Goal: Information Seeking & Learning: Learn about a topic

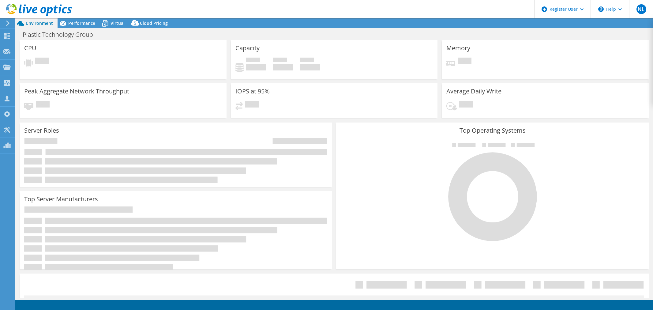
select select "USD"
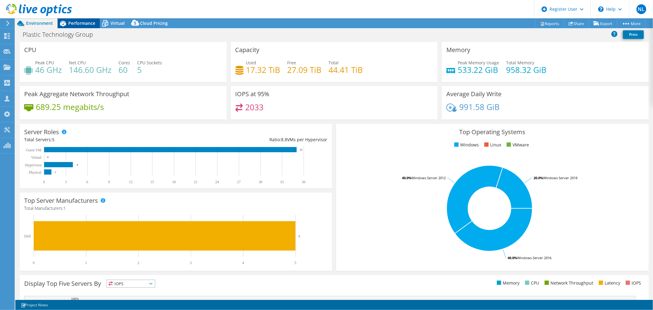
click at [79, 24] on span "Performance" at bounding box center [81, 23] width 27 height 6
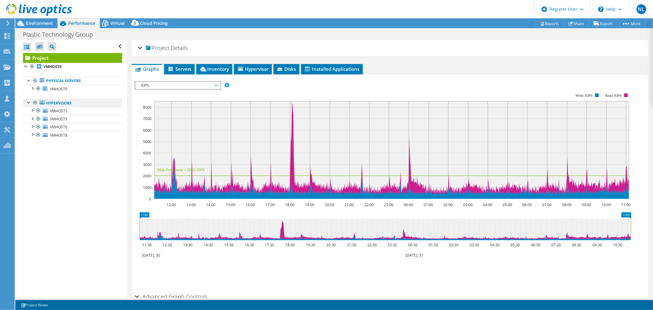
click at [35, 103] on div at bounding box center [35, 102] width 6 height 7
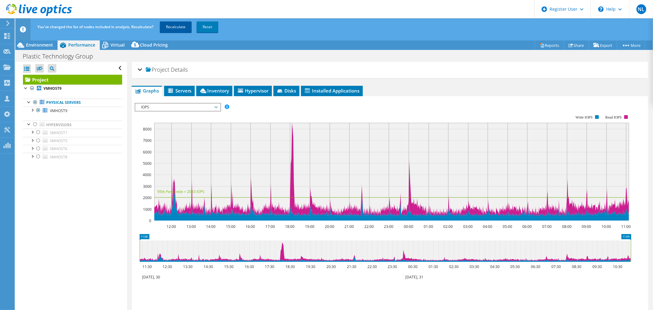
click at [173, 31] on link "Recalculate" at bounding box center [176, 26] width 32 height 11
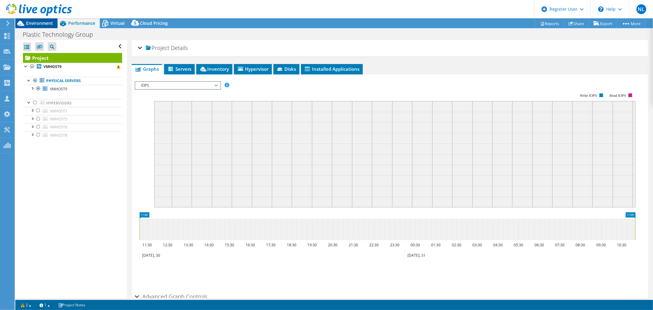
click at [41, 24] on span "Environment" at bounding box center [39, 23] width 27 height 6
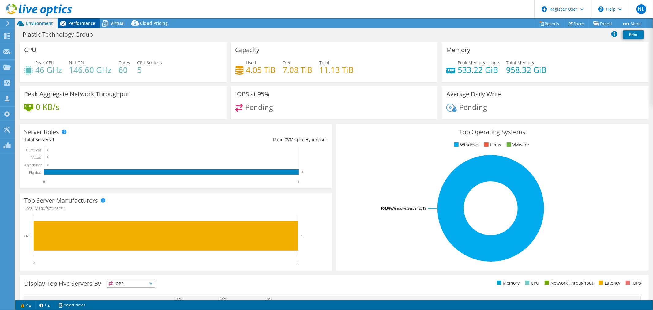
click at [70, 23] on span "Performance" at bounding box center [81, 23] width 27 height 6
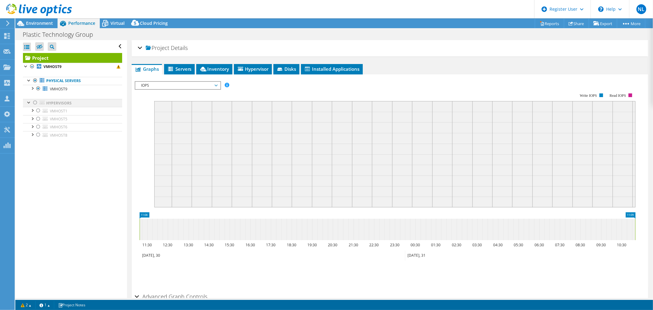
click at [35, 102] on div at bounding box center [35, 102] width 6 height 7
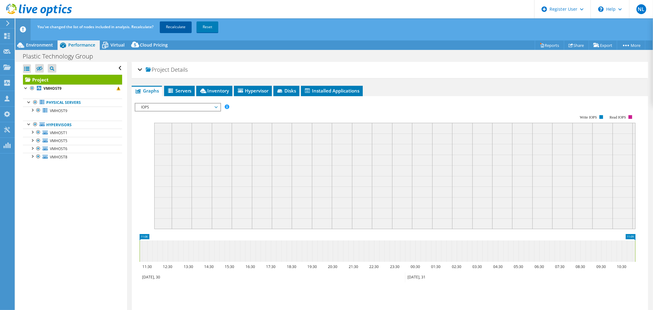
click at [174, 28] on link "Recalculate" at bounding box center [176, 26] width 32 height 11
click at [34, 111] on div at bounding box center [32, 110] width 6 height 6
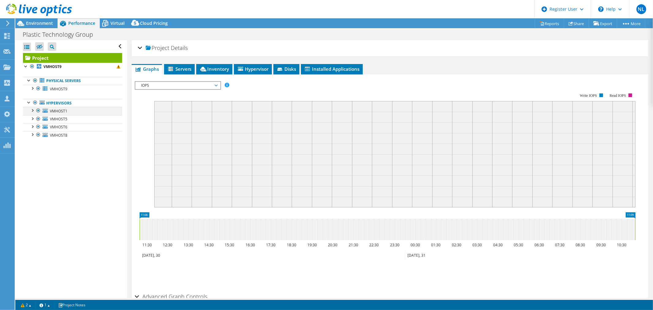
click at [32, 109] on div at bounding box center [32, 110] width 6 height 6
click at [185, 73] on li "Servers" at bounding box center [179, 69] width 31 height 10
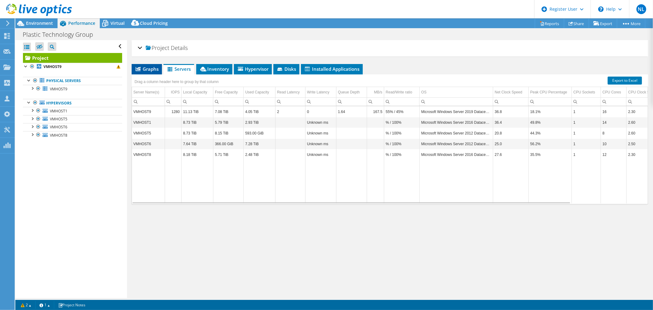
click at [148, 70] on span "Graphs" at bounding box center [147, 69] width 24 height 6
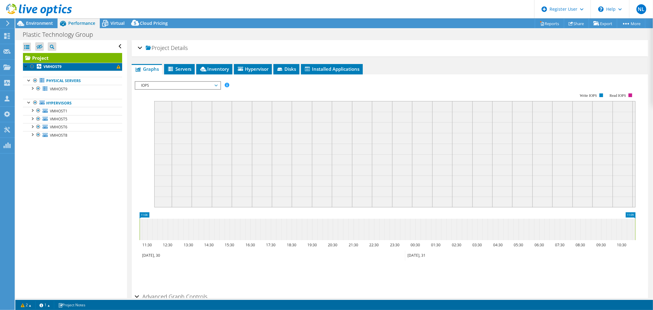
click at [117, 67] on span at bounding box center [119, 67] width 4 height 4
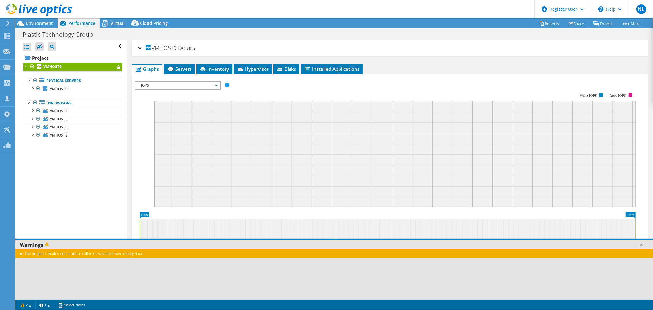
drag, startPoint x: 140, startPoint y: 257, endPoint x: 141, endPoint y: 253, distance: 4.2
click at [140, 256] on div "The project contains one or more collector runs that have empty data." at bounding box center [334, 253] width 638 height 9
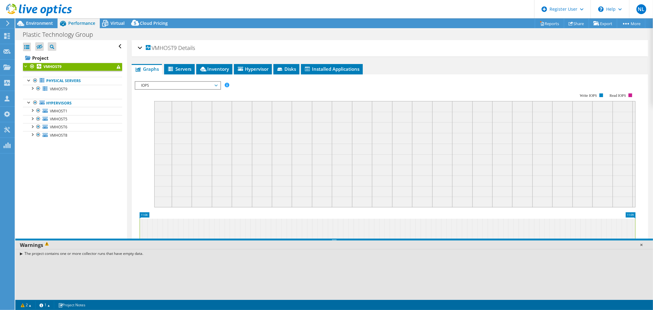
click at [643, 245] on link at bounding box center [641, 245] width 6 height 6
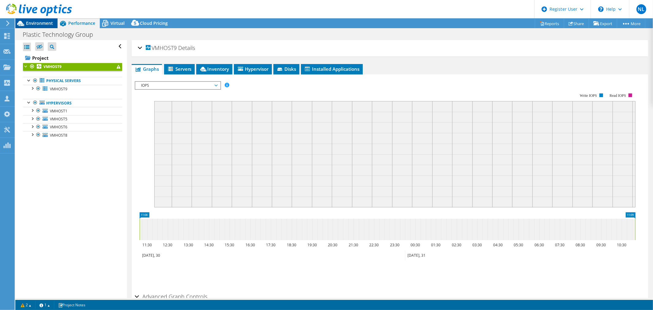
click at [24, 23] on icon at bounding box center [20, 23] width 11 height 11
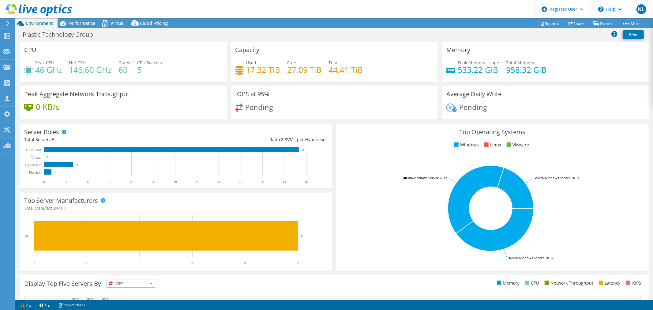
click at [25, 21] on icon at bounding box center [20, 23] width 11 height 11
click at [6, 22] on icon at bounding box center [8, 24] width 5 height 6
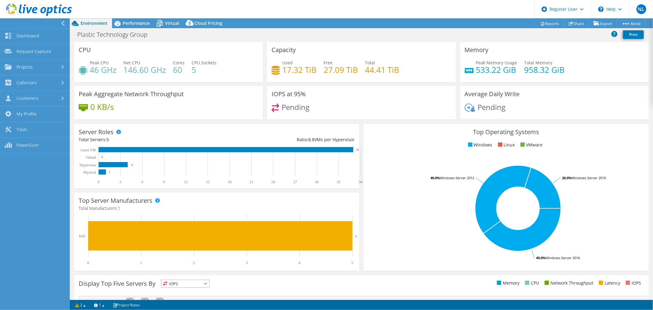
click at [63, 18] on div at bounding box center [36, 10] width 72 height 21
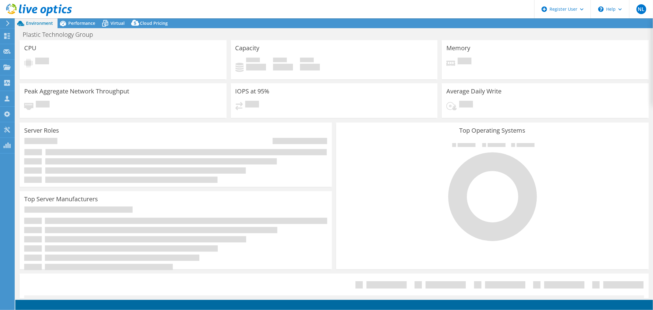
select select "USD"
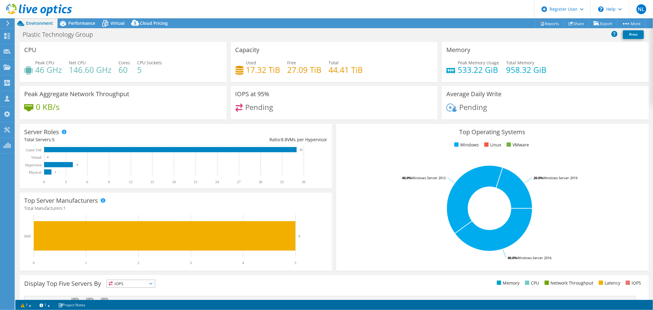
click at [44, 25] on span "Environment" at bounding box center [39, 23] width 27 height 6
click at [65, 24] on icon at bounding box center [63, 24] width 6 height 6
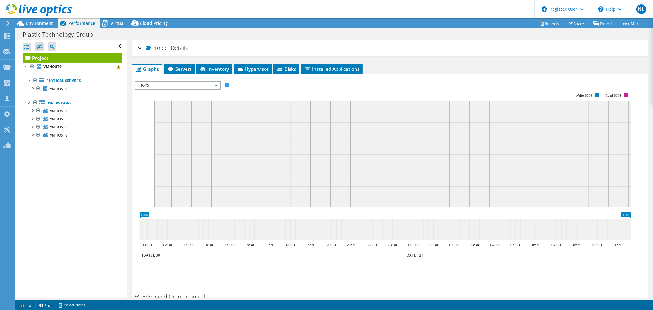
click at [345, 158] on rect at bounding box center [392, 154] width 477 height 106
click at [312, 146] on rect at bounding box center [392, 154] width 477 height 106
click at [194, 84] on span "IOPS" at bounding box center [177, 85] width 79 height 7
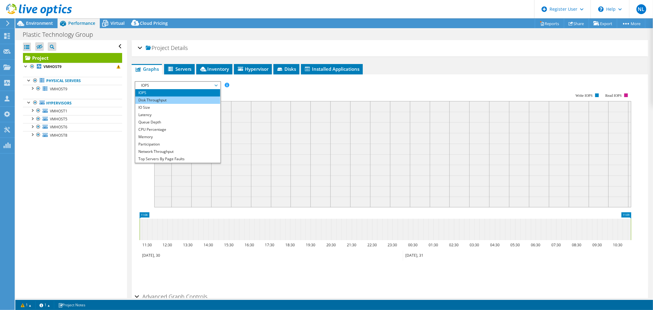
click at [191, 100] on li "Disk Throughput" at bounding box center [177, 99] width 85 height 7
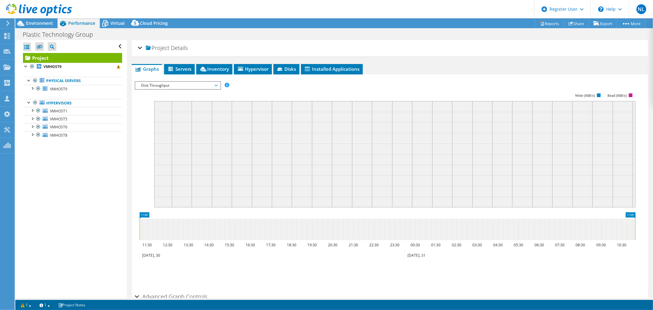
click at [190, 84] on span "Disk Throughput" at bounding box center [177, 85] width 79 height 7
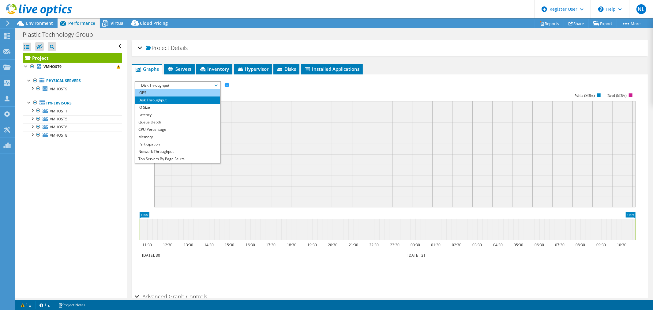
click at [188, 94] on li "IOPS" at bounding box center [177, 92] width 85 height 7
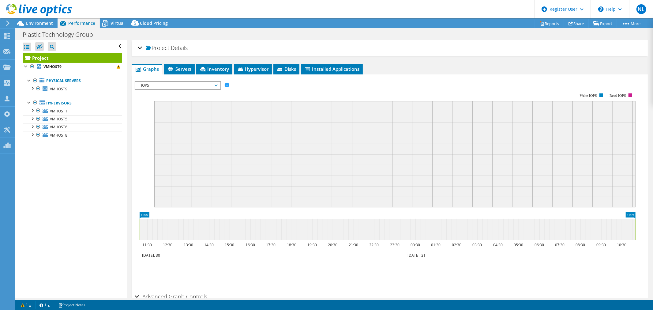
click at [223, 124] on rect at bounding box center [394, 154] width 481 height 106
click at [225, 124] on rect at bounding box center [394, 154] width 481 height 106
drag, startPoint x: 225, startPoint y: 124, endPoint x: 246, endPoint y: 184, distance: 63.8
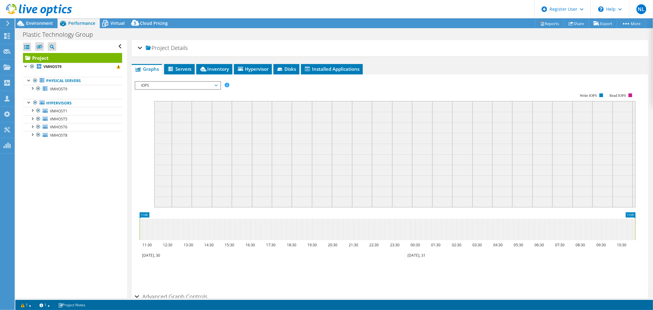
click at [225, 124] on rect at bounding box center [394, 154] width 481 height 106
drag, startPoint x: 194, startPoint y: 227, endPoint x: 343, endPoint y: 241, distance: 150.1
click at [343, 241] on icon "11:08 11:09 11:30 12:30 13:30 14:30 15:30 16:30 17:30 18:30 19:30 20:30 21:30 2…" at bounding box center [388, 236] width 506 height 49
drag, startPoint x: 365, startPoint y: 234, endPoint x: 295, endPoint y: 229, distance: 70.6
click at [296, 230] on icon at bounding box center [388, 229] width 496 height 21
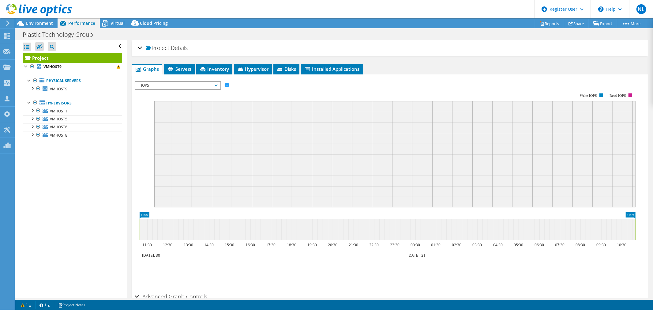
click at [516, 227] on icon at bounding box center [388, 229] width 496 height 21
click at [517, 227] on icon at bounding box center [388, 229] width 496 height 21
drag, startPoint x: 510, startPoint y: 231, endPoint x: 429, endPoint y: 261, distance: 86.1
click at [482, 243] on icon "11:08 11:09 11:30 12:30 13:30 14:30 15:30 16:30 17:30 18:30 19:30 20:30 21:30 2…" at bounding box center [388, 236] width 506 height 49
click at [372, 262] on div "Save Zoom" at bounding box center [390, 274] width 510 height 26
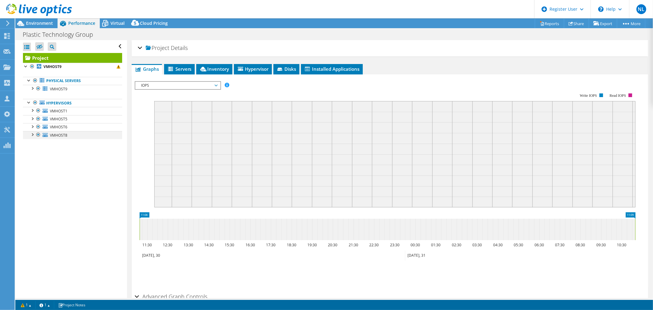
click at [34, 135] on div at bounding box center [32, 134] width 6 height 6
click at [47, 142] on icon at bounding box center [47, 142] width 5 height 3
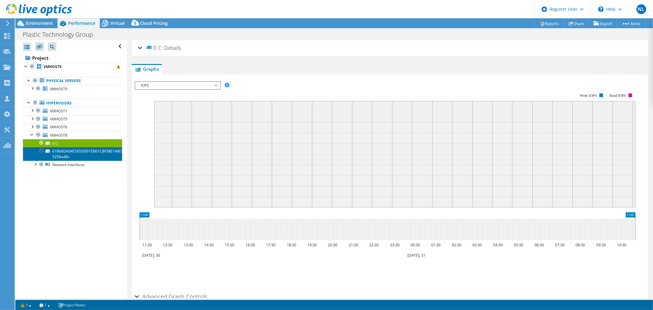
click at [59, 148] on link "61866DA04E5FDD001EB61CBF38E149E5-5258adfb-" at bounding box center [72, 153] width 99 height 13
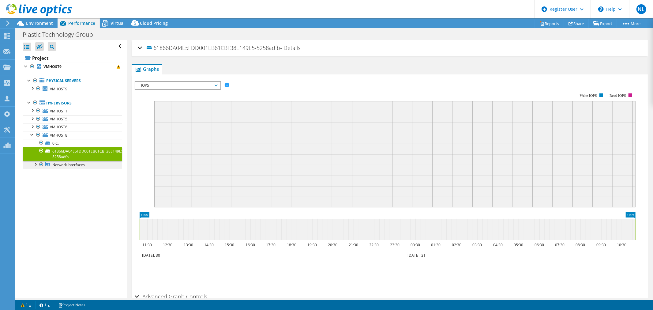
click at [78, 164] on link "Network Interfaces" at bounding box center [72, 165] width 99 height 8
click at [32, 133] on div at bounding box center [32, 134] width 6 height 6
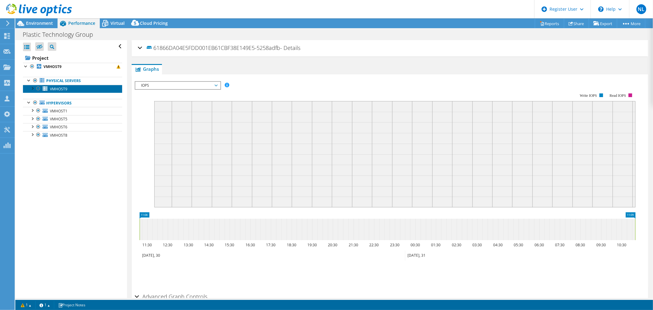
click at [44, 90] on icon at bounding box center [45, 88] width 5 height 4
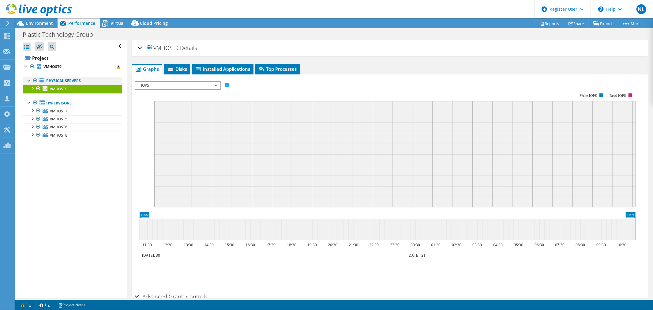
click at [28, 81] on div at bounding box center [29, 80] width 6 height 6
click at [39, 89] on div at bounding box center [38, 88] width 6 height 7
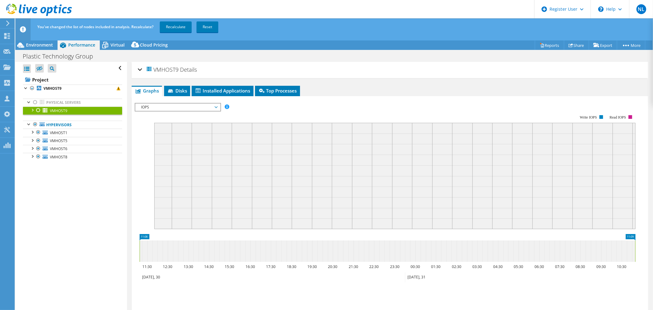
click at [36, 108] on div at bounding box center [38, 110] width 6 height 7
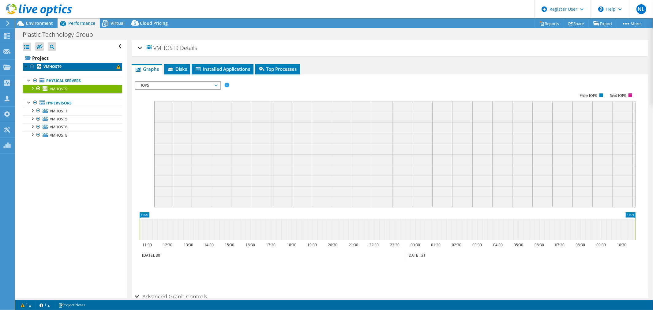
click at [46, 65] on b "VMHOST9" at bounding box center [52, 66] width 18 height 5
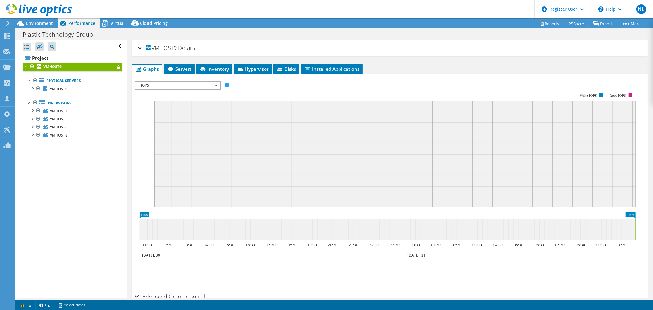
click at [78, 66] on link "VMHOST9" at bounding box center [72, 67] width 99 height 8
click at [117, 67] on span at bounding box center [119, 67] width 4 height 4
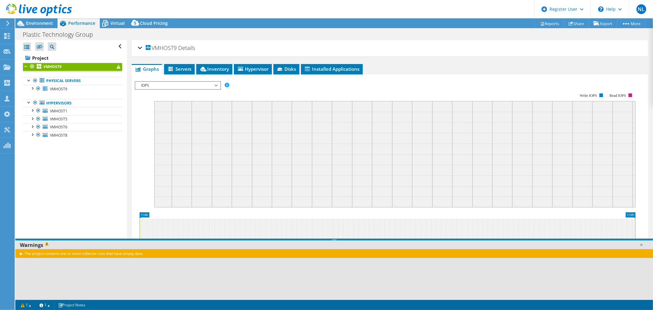
click at [117, 68] on span at bounding box center [119, 67] width 4 height 4
click at [30, 304] on link "1" at bounding box center [26, 305] width 19 height 8
click at [32, 306] on link "1" at bounding box center [26, 305] width 19 height 8
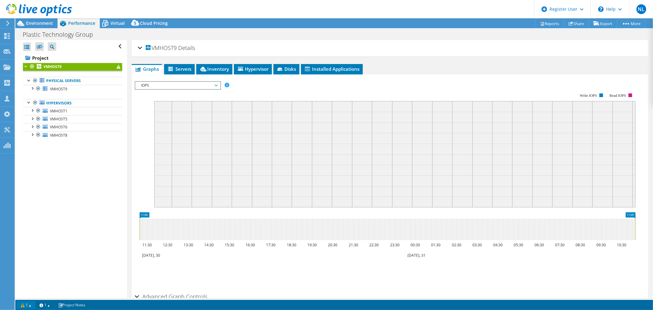
click at [33, 305] on link "1" at bounding box center [26, 305] width 19 height 8
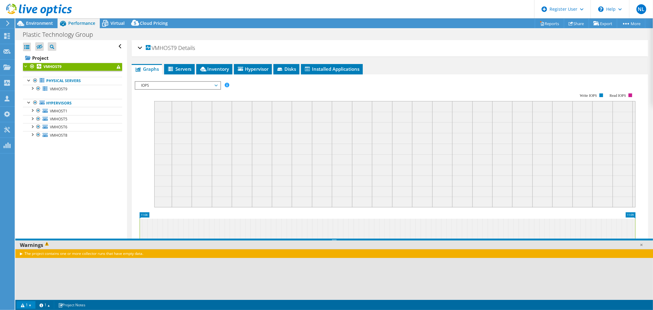
click at [50, 269] on div "The project contains one or more collector runs that have empty data." at bounding box center [334, 274] width 638 height 51
click at [60, 253] on div "The project contains one or more collector runs that have empty data." at bounding box center [334, 253] width 638 height 9
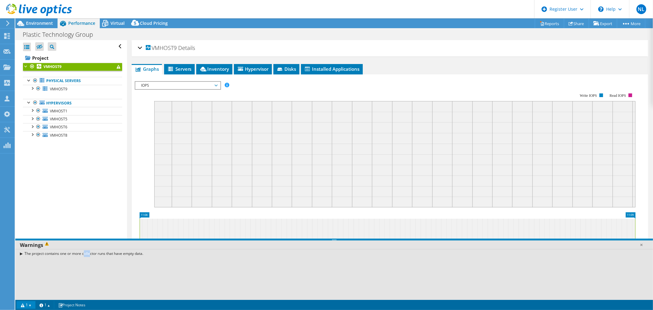
click at [60, 253] on div "The project contains one or more collector runs that have empty data." at bounding box center [334, 253] width 638 height 9
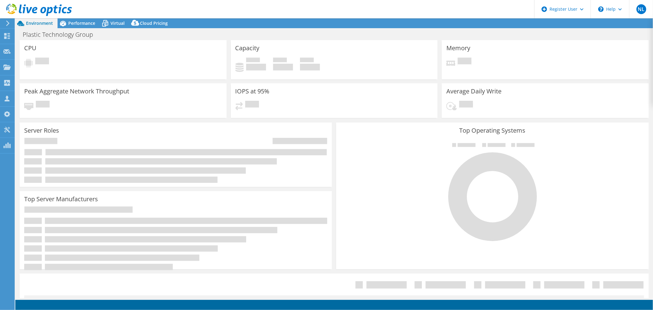
select select "USD"
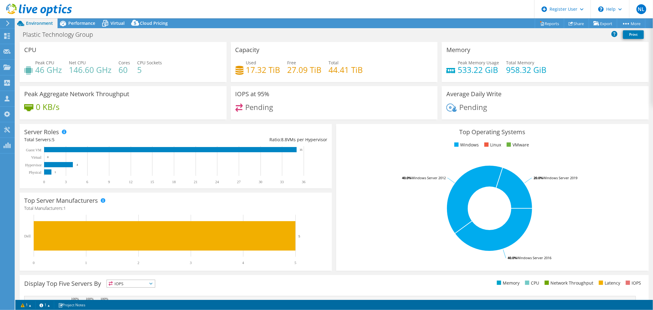
click at [88, 72] on h4 "146.60 GHz" at bounding box center [90, 69] width 43 height 7
click at [121, 23] on span "Virtual" at bounding box center [118, 23] width 14 height 6
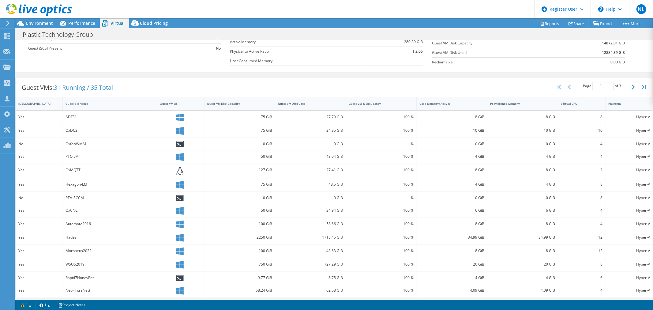
scroll to position [100, 0]
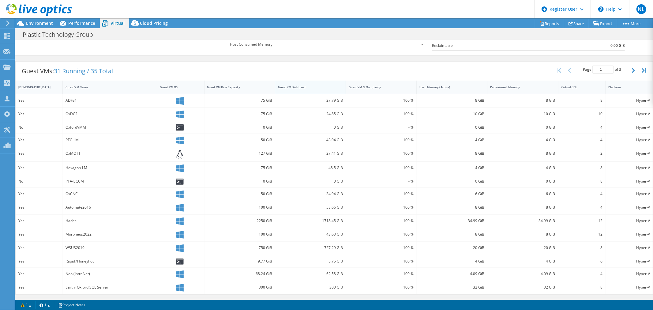
click at [302, 88] on div "Guest VM Disk Used" at bounding box center [307, 87] width 58 height 4
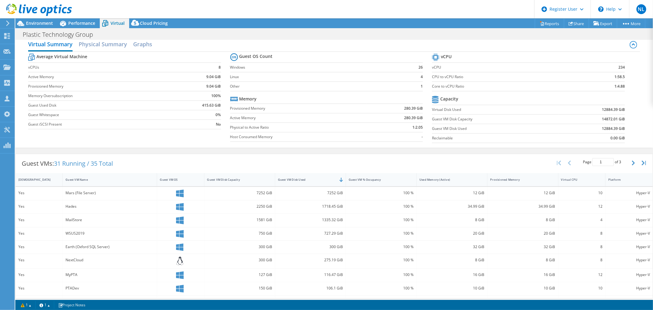
scroll to position [0, 0]
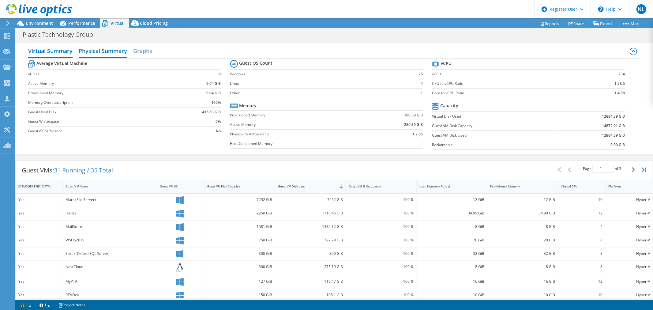
click at [109, 47] on h2 "Physical Summary" at bounding box center [103, 51] width 48 height 13
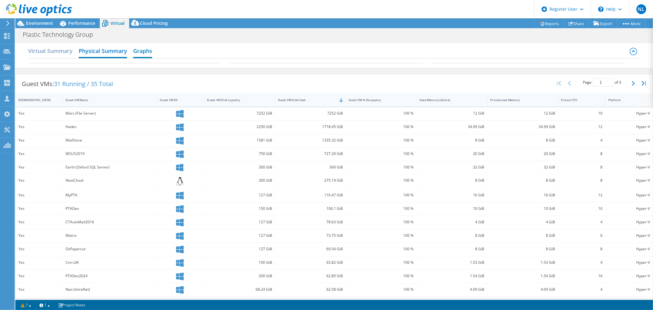
click at [150, 51] on h2 "Graphs" at bounding box center [142, 51] width 19 height 13
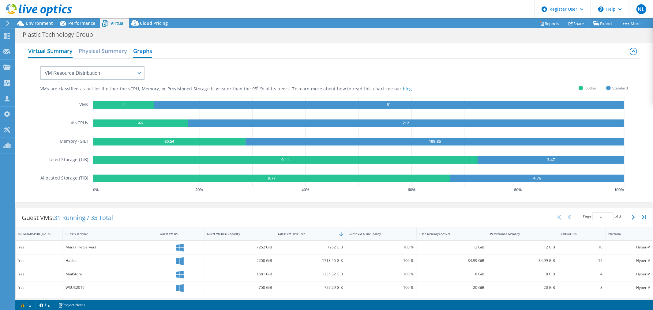
click at [62, 55] on h2 "Virtual Summary" at bounding box center [50, 51] width 44 height 13
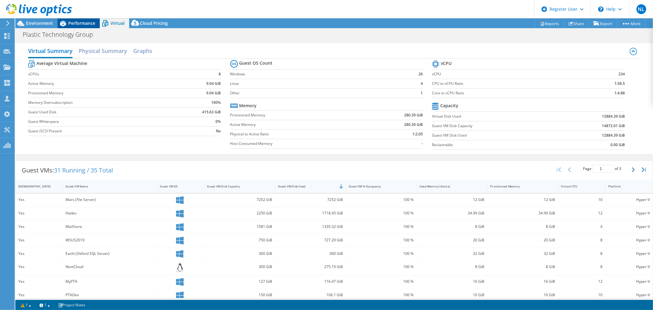
click at [89, 24] on span "Performance" at bounding box center [81, 23] width 27 height 6
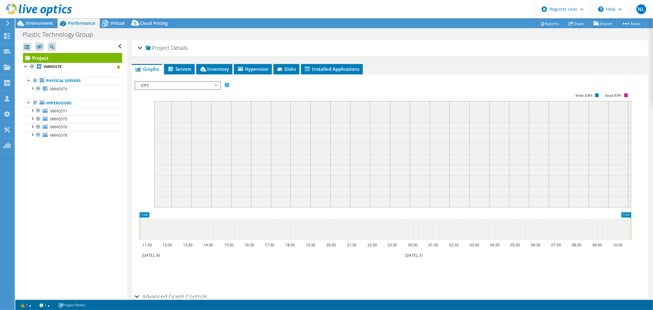
click at [164, 88] on span "IOPS" at bounding box center [177, 85] width 79 height 7
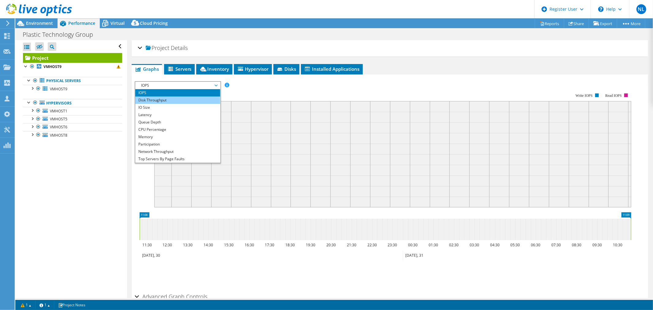
click at [166, 101] on li "Disk Throughput" at bounding box center [177, 99] width 85 height 7
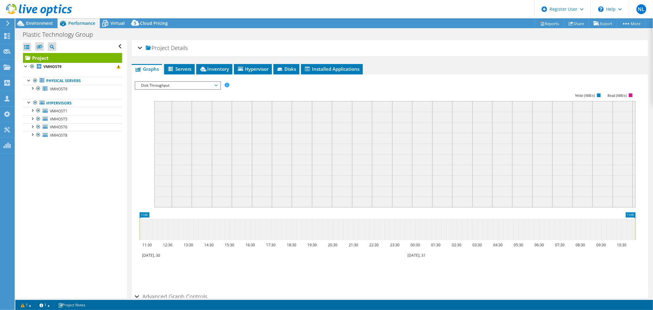
click at [169, 86] on span "Disk Throughput" at bounding box center [177, 85] width 79 height 7
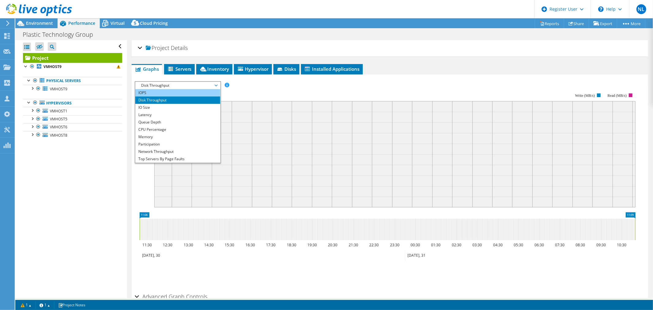
click at [172, 91] on li "IOPS" at bounding box center [177, 92] width 85 height 7
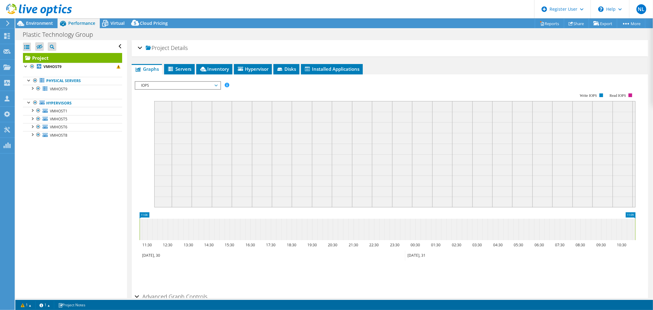
click at [319, 122] on section "Workload Concentration: Write IOPS Read IOPS 11:08 11:09 11:30 12:30 13:30 14:3…" at bounding box center [390, 186] width 510 height 202
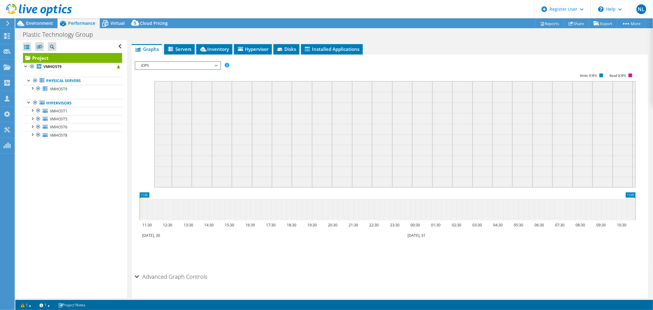
scroll to position [33, 0]
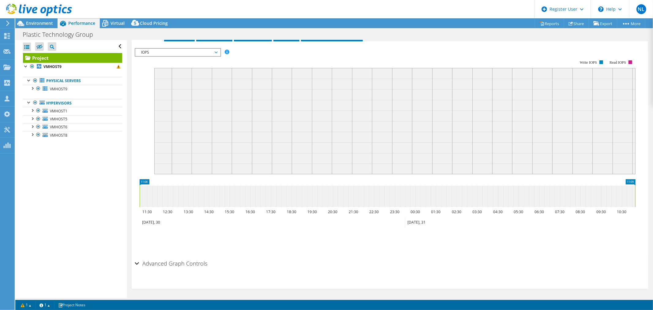
click at [172, 261] on h2 "Advanced Graph Controls" at bounding box center [171, 263] width 73 height 12
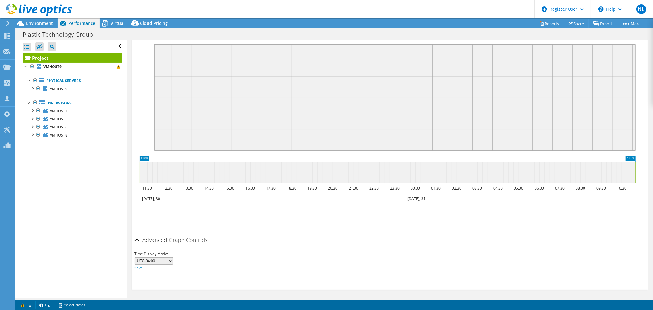
scroll to position [57, 0]
click at [166, 257] on select "UTC-12:00 UTC-11:00 UTC-10:00 UTC-09:30 UTC-09:00 UTC-08:00 UTC-07:00 UTC-06:00…" at bounding box center [154, 260] width 38 height 7
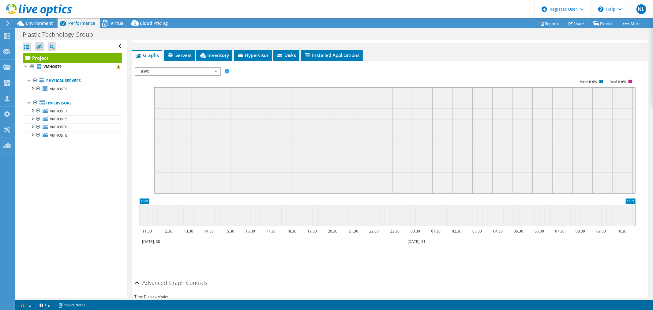
scroll to position [0, 0]
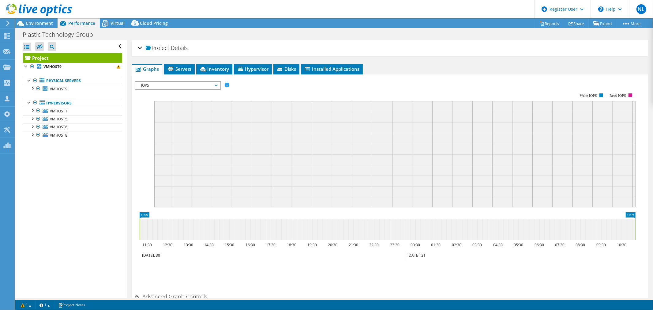
click at [241, 92] on rect at bounding box center [385, 146] width 501 height 122
click at [236, 104] on rect at bounding box center [394, 154] width 481 height 106
drag, startPoint x: 236, startPoint y: 105, endPoint x: 363, endPoint y: 105, distance: 126.1
click at [237, 105] on rect at bounding box center [394, 154] width 481 height 106
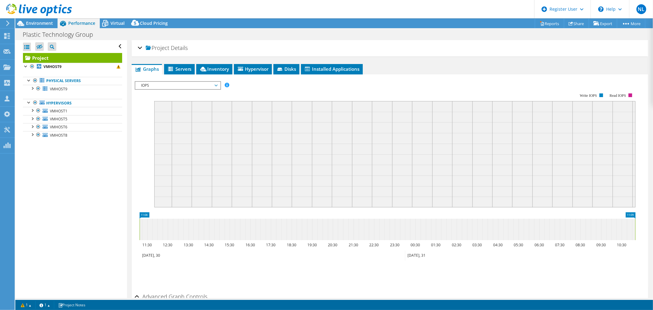
click at [506, 101] on rect at bounding box center [394, 154] width 481 height 106
drag, startPoint x: 603, startPoint y: 186, endPoint x: 366, endPoint y: 164, distance: 238.0
click at [366, 164] on rect at bounding box center [394, 154] width 481 height 106
drag, startPoint x: 412, startPoint y: 169, endPoint x: 252, endPoint y: 142, distance: 162.2
click at [381, 167] on rect at bounding box center [394, 154] width 481 height 106
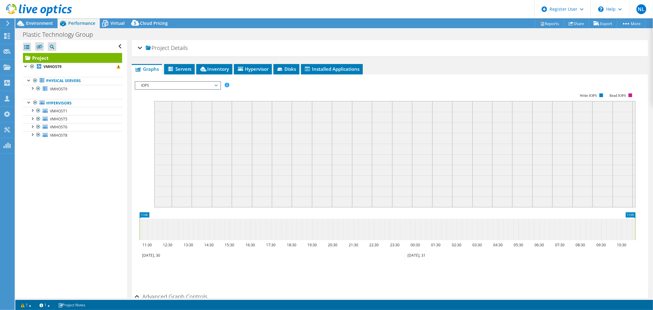
click at [166, 133] on rect at bounding box center [394, 154] width 481 height 106
drag, startPoint x: 167, startPoint y: 145, endPoint x: 188, endPoint y: 149, distance: 21.2
click at [175, 148] on rect at bounding box center [394, 154] width 481 height 106
click at [189, 150] on rect at bounding box center [394, 154] width 481 height 106
drag, startPoint x: 189, startPoint y: 150, endPoint x: 158, endPoint y: 136, distance: 33.3
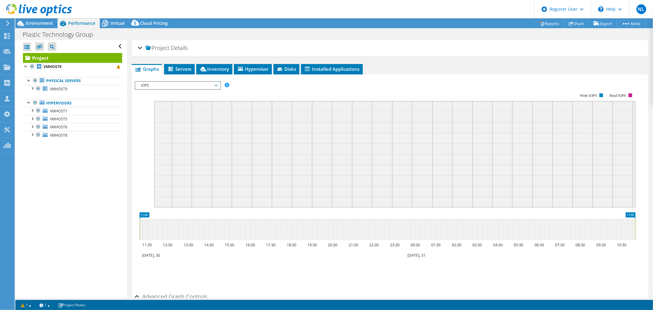
click at [188, 150] on rect at bounding box center [394, 154] width 481 height 106
click at [38, 44] on label at bounding box center [39, 46] width 9 height 9
click at [0, 0] on input "checkbox" at bounding box center [0, 0] width 0 height 0
click at [39, 47] on icon at bounding box center [39, 47] width 6 height 5
click at [0, 0] on input "checkbox" at bounding box center [0, 0] width 0 height 0
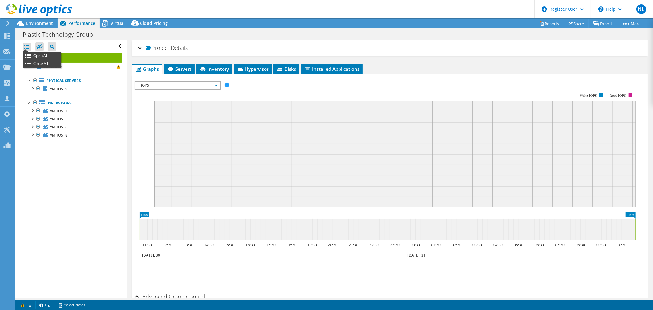
click at [26, 47] on div at bounding box center [27, 47] width 8 height 9
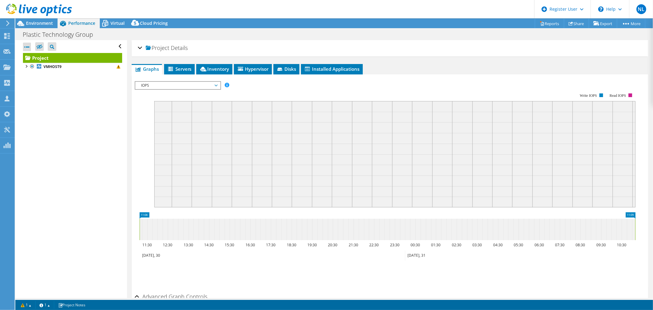
click at [26, 47] on div at bounding box center [27, 47] width 8 height 9
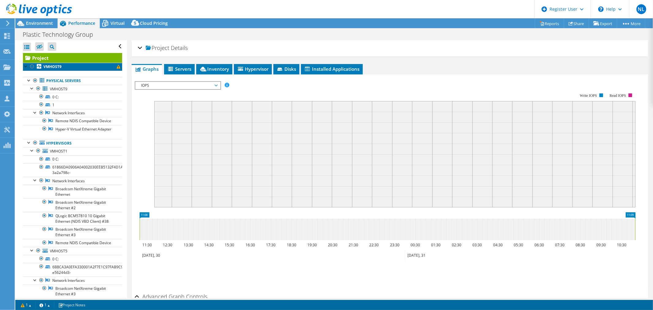
click at [38, 67] on icon at bounding box center [39, 66] width 5 height 5
click at [40, 68] on icon at bounding box center [39, 66] width 5 height 5
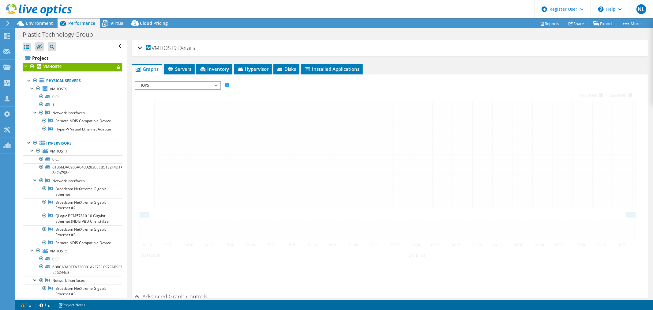
click at [41, 68] on link "VMHOST9" at bounding box center [72, 67] width 99 height 8
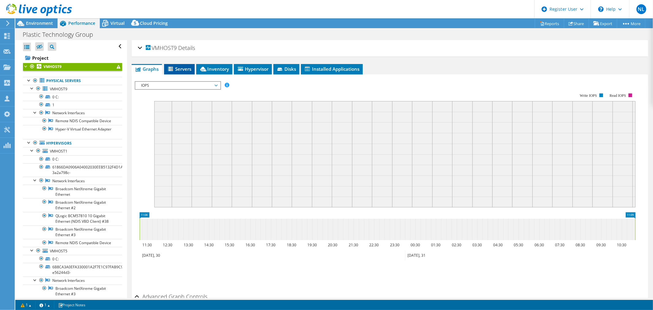
click at [193, 67] on li "Servers" at bounding box center [179, 69] width 31 height 10
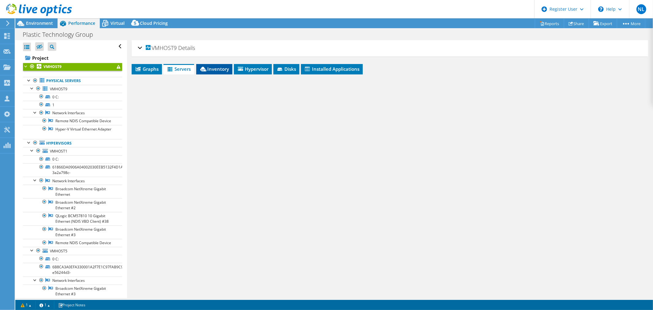
click at [213, 67] on span "Inventory" at bounding box center [214, 69] width 30 height 6
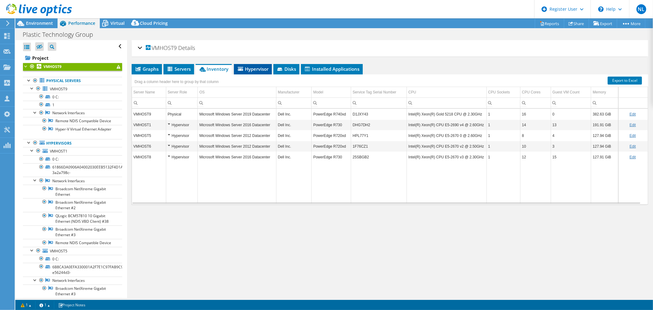
click at [265, 65] on li "Hypervisor" at bounding box center [253, 69] width 38 height 10
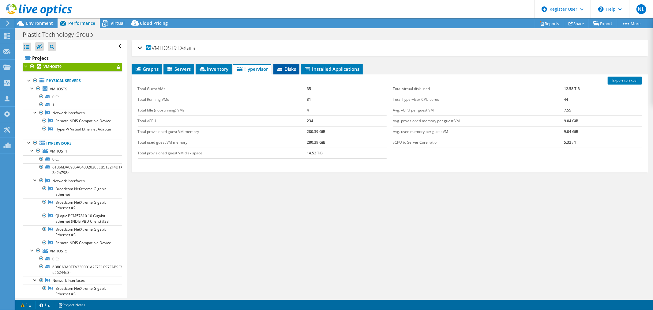
click at [281, 70] on icon at bounding box center [280, 70] width 6 height 4
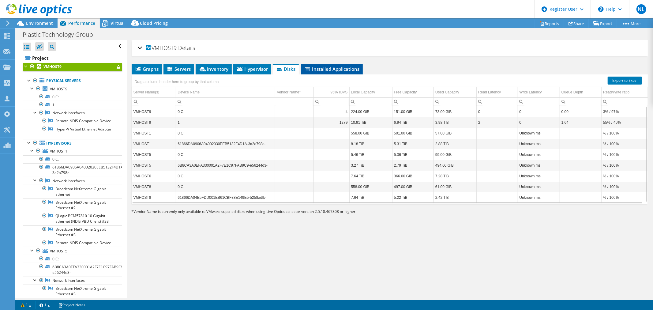
click at [305, 70] on span "Installed Applications" at bounding box center [332, 69] width 56 height 6
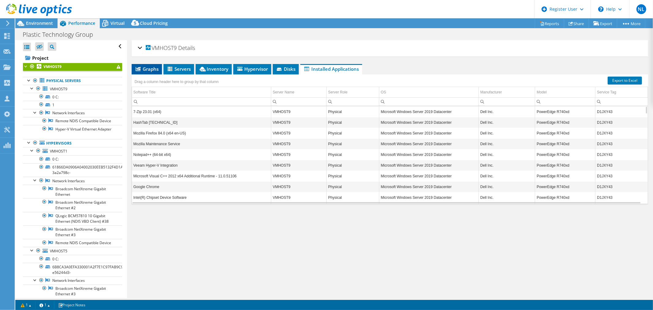
click at [152, 65] on li "Graphs" at bounding box center [147, 69] width 30 height 10
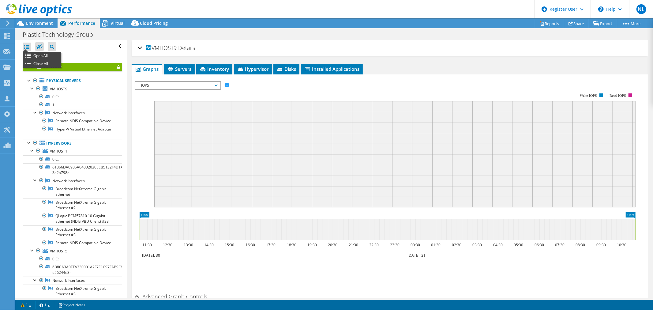
click at [26, 52] on ul "Open All Close All" at bounding box center [42, 60] width 38 height 16
click at [26, 46] on div at bounding box center [27, 47] width 8 height 9
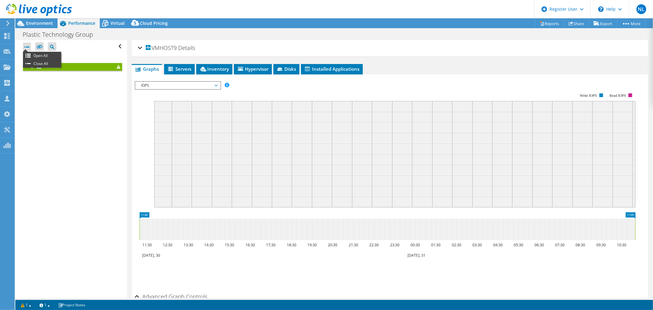
click at [28, 49] on div at bounding box center [27, 47] width 8 height 9
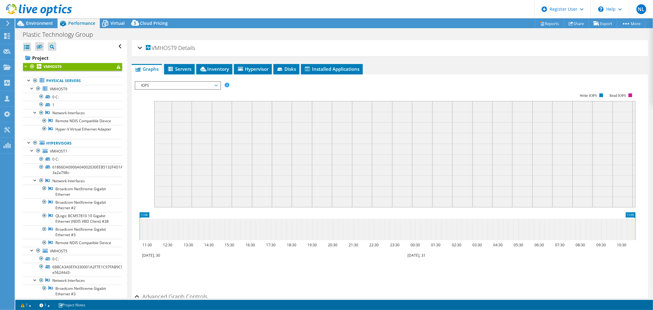
click at [28, 49] on div at bounding box center [27, 47] width 8 height 9
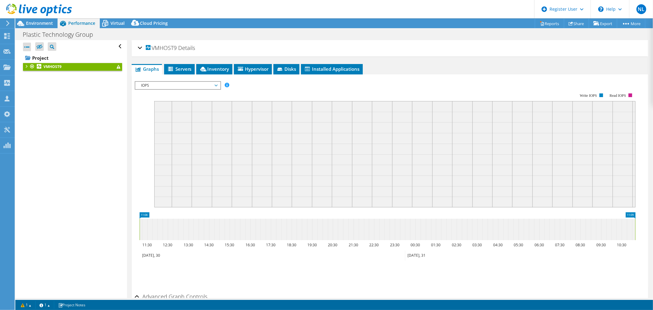
click at [25, 66] on div at bounding box center [26, 66] width 6 height 6
click at [49, 66] on b "VMHOST9" at bounding box center [52, 66] width 18 height 5
click at [28, 80] on div at bounding box center [29, 80] width 6 height 6
click at [29, 100] on div at bounding box center [29, 102] width 6 height 6
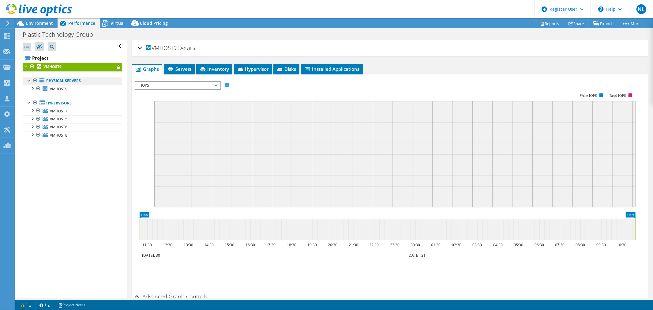
click at [59, 79] on link "Physical Servers" at bounding box center [72, 81] width 99 height 8
click at [67, 81] on link "Physical Servers" at bounding box center [72, 81] width 99 height 8
click at [78, 86] on link "VMHOST9" at bounding box center [72, 89] width 99 height 8
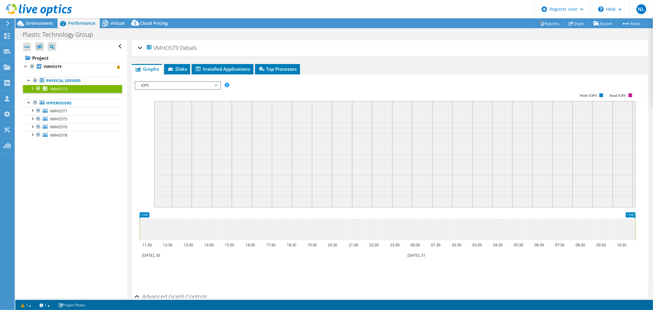
click at [246, 136] on rect at bounding box center [394, 154] width 481 height 106
click at [90, 108] on link "VMHOST1" at bounding box center [72, 111] width 99 height 8
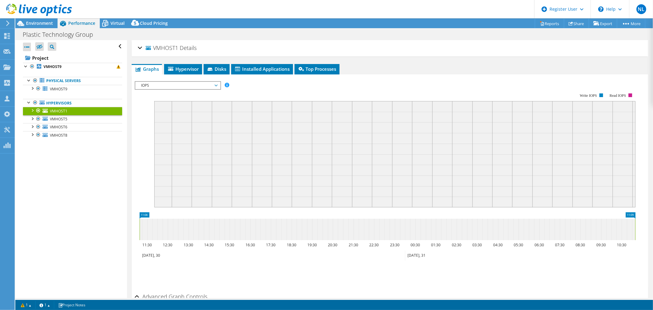
click at [250, 130] on rect at bounding box center [394, 154] width 481 height 106
click at [222, 166] on rect at bounding box center [394, 154] width 481 height 106
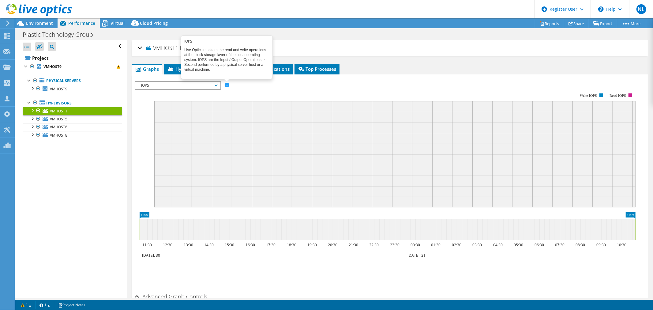
click at [227, 84] on span at bounding box center [227, 85] width 4 height 4
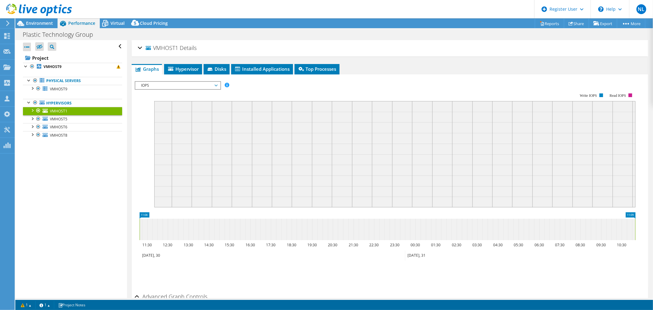
click at [232, 103] on rect at bounding box center [394, 154] width 481 height 106
drag, startPoint x: 238, startPoint y: 166, endPoint x: 395, endPoint y: 169, distance: 157.4
click at [243, 167] on rect at bounding box center [394, 154] width 481 height 106
drag, startPoint x: 454, startPoint y: 164, endPoint x: 413, endPoint y: 184, distance: 45.5
click at [369, 181] on rect at bounding box center [394, 154] width 481 height 106
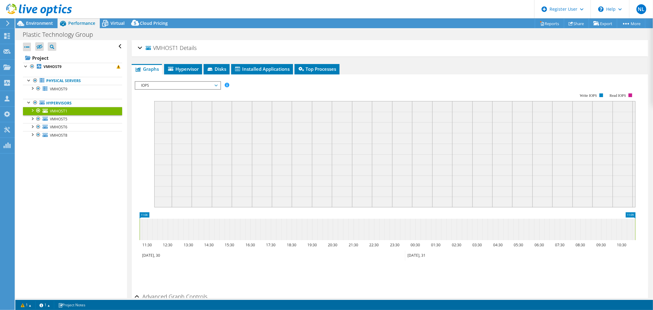
drag, startPoint x: 608, startPoint y: 233, endPoint x: 383, endPoint y: 205, distance: 226.6
click at [379, 205] on section "Workload Concentration: Write IOPS Read IOPS 11:08 11:09 11:30 12:30 13:30 14:3…" at bounding box center [390, 186] width 510 height 202
click at [182, 70] on span "Hypervisor" at bounding box center [183, 69] width 32 height 6
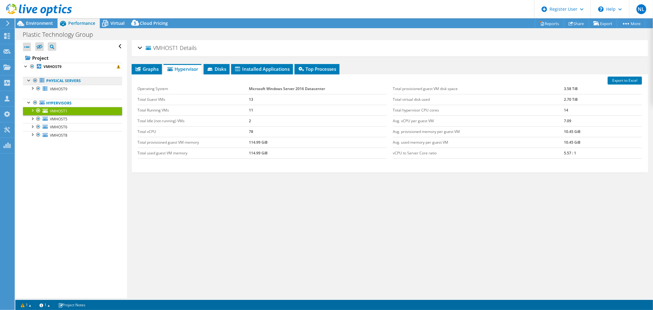
click at [58, 80] on link "Physical Servers" at bounding box center [72, 81] width 99 height 8
click at [55, 89] on span "VMHOST9" at bounding box center [58, 88] width 17 height 5
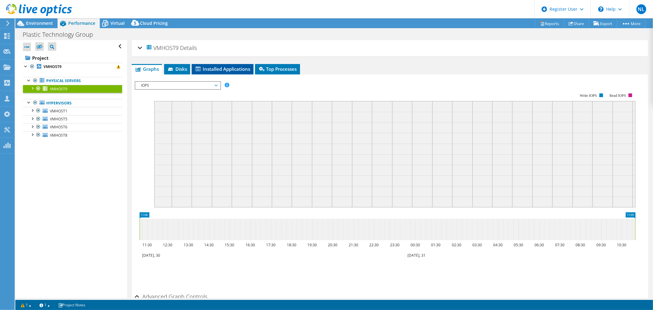
click at [236, 69] on span "Installed Applications" at bounding box center [223, 69] width 56 height 6
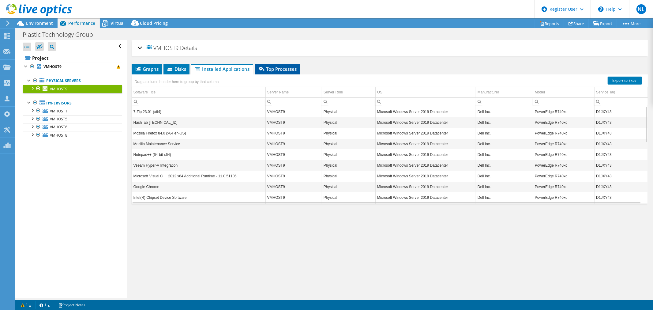
click at [264, 68] on icon at bounding box center [262, 69] width 6 height 4
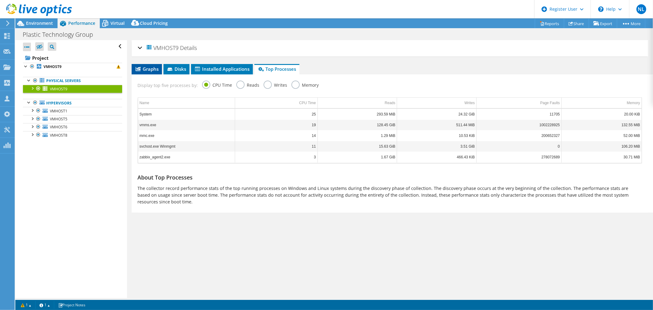
click at [145, 66] on span "Graphs" at bounding box center [147, 69] width 24 height 6
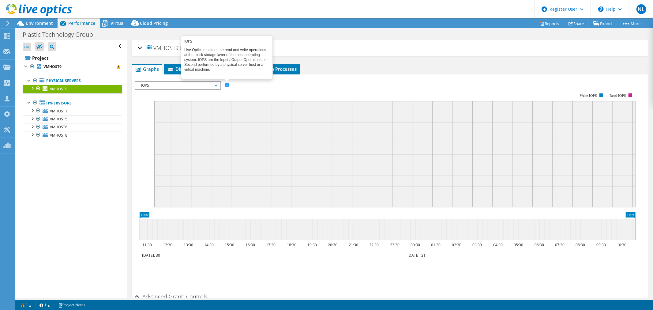
click at [225, 84] on span at bounding box center [227, 85] width 4 height 4
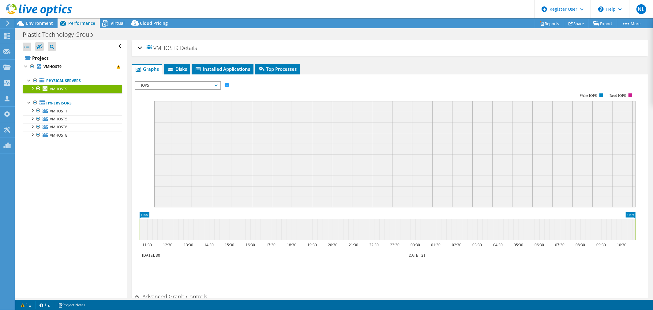
click at [215, 85] on span "IOPS" at bounding box center [177, 85] width 79 height 7
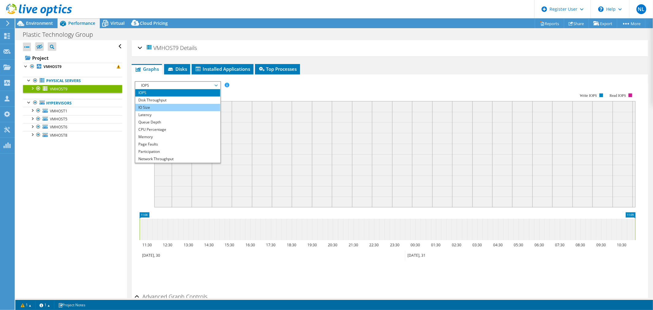
click at [186, 107] on li "IO Size" at bounding box center [177, 107] width 85 height 7
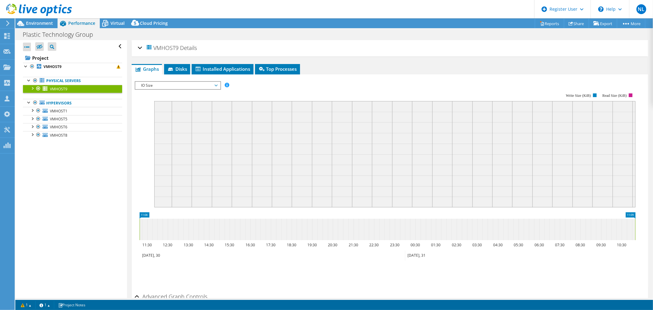
click at [194, 84] on span "IO Size" at bounding box center [177, 85] width 79 height 7
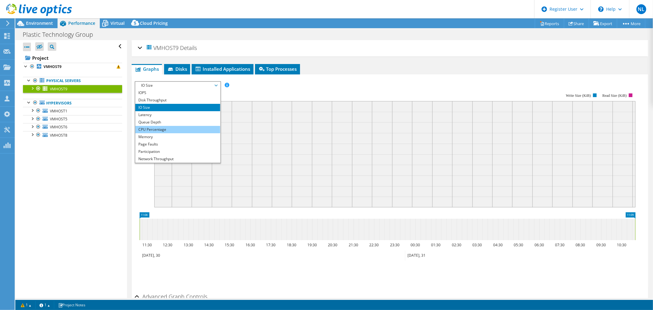
click at [189, 131] on li "CPU Percentage" at bounding box center [177, 129] width 85 height 7
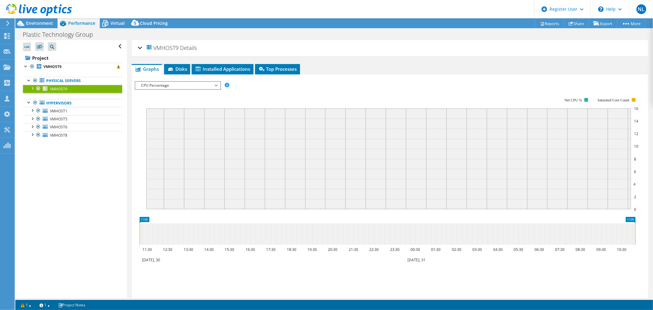
click at [193, 82] on span "CPU Percentage" at bounding box center [177, 85] width 79 height 7
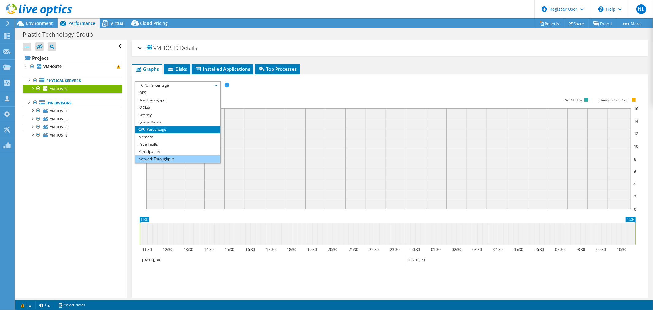
click at [190, 155] on li "Network Throughput" at bounding box center [177, 158] width 85 height 7
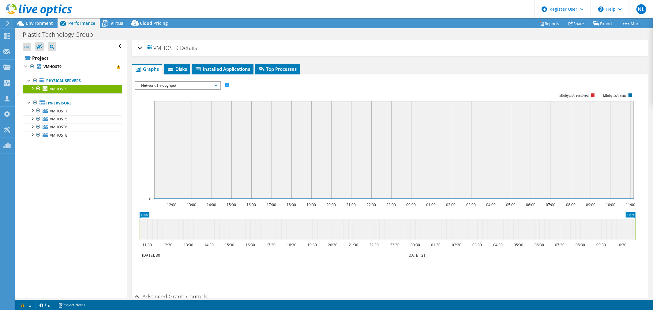
click at [188, 82] on span "Network Throughput" at bounding box center [177, 85] width 79 height 7
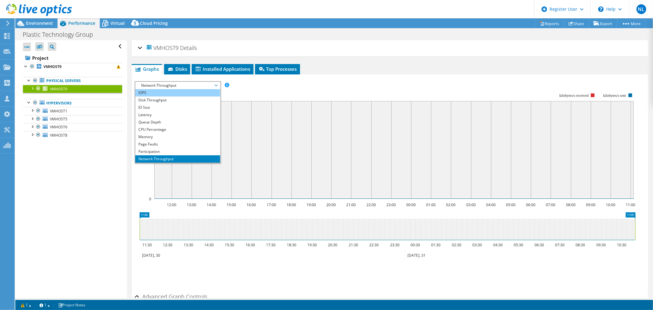
click at [189, 94] on li "IOPS" at bounding box center [177, 92] width 85 height 7
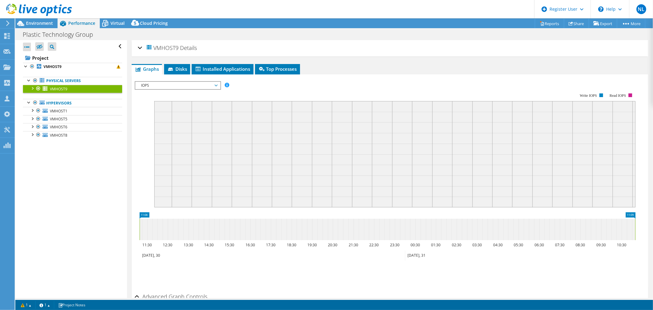
click at [241, 88] on rect at bounding box center [385, 146] width 501 height 122
click at [601, 96] on rect at bounding box center [602, 95] width 4 height 4
click at [550, 25] on link "Reports" at bounding box center [549, 23] width 29 height 9
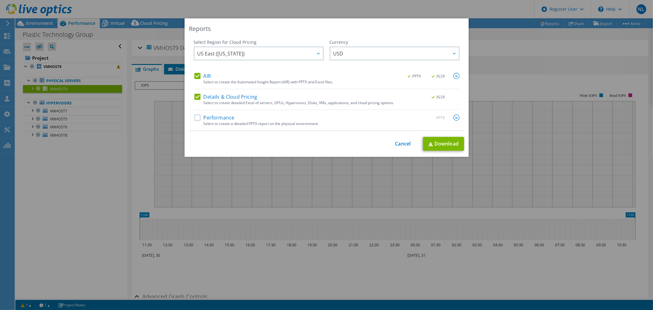
click at [506, 59] on div "Reports Select Region for Cloud Pricing Asia Pacific (Hong Kong) Asia Pacific (…" at bounding box center [326, 154] width 653 height 273
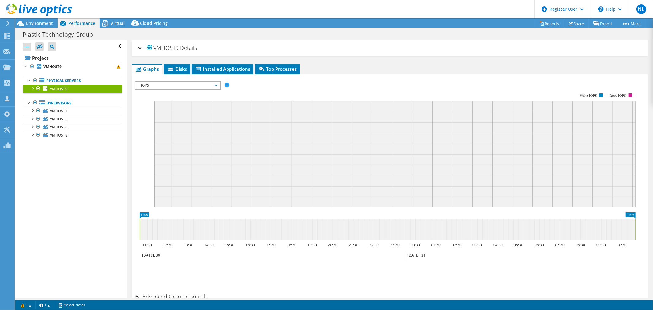
click at [138, 48] on div "VMHOST9 Details" at bounding box center [390, 48] width 504 height 13
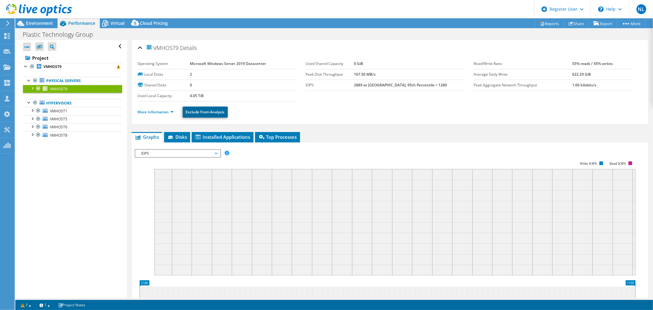
click at [197, 113] on link "Exclude From Analysis" at bounding box center [205, 112] width 45 height 11
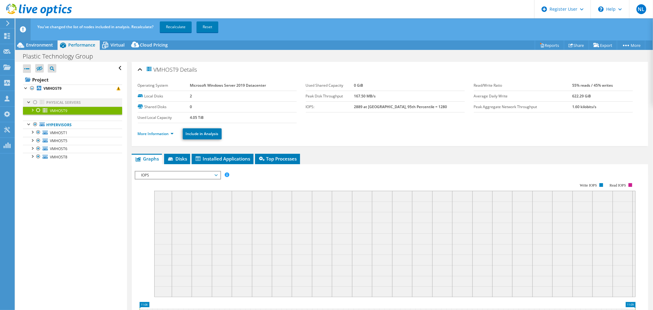
click at [36, 103] on div at bounding box center [35, 102] width 6 height 7
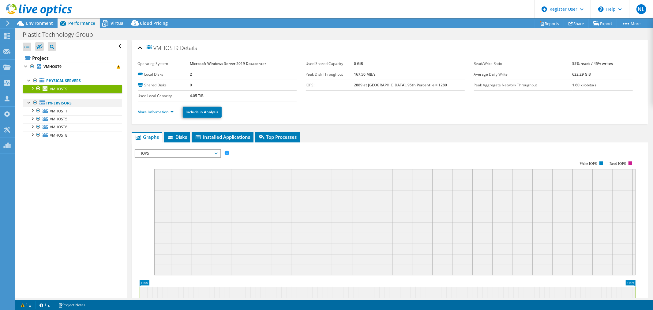
click at [34, 103] on div at bounding box center [35, 102] width 6 height 7
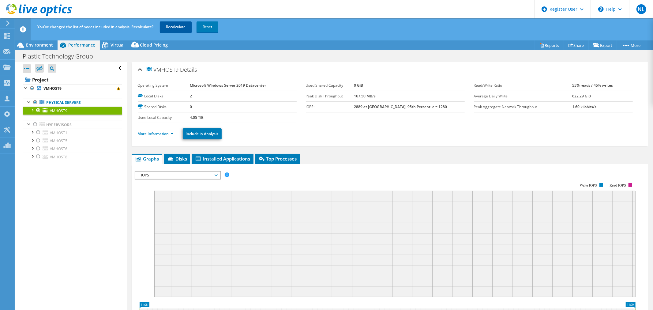
click at [178, 24] on link "Recalculate" at bounding box center [176, 26] width 32 height 11
click at [28, 45] on span "Environment" at bounding box center [39, 45] width 27 height 6
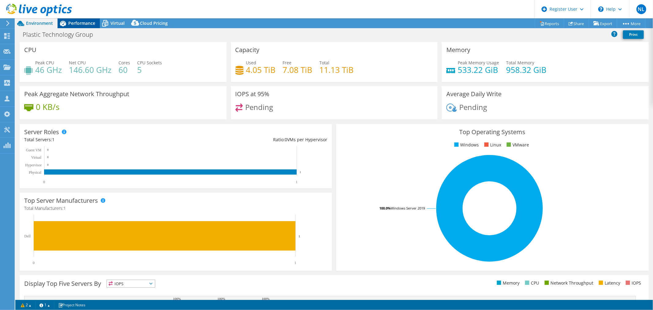
click at [72, 23] on span "Performance" at bounding box center [81, 23] width 27 height 6
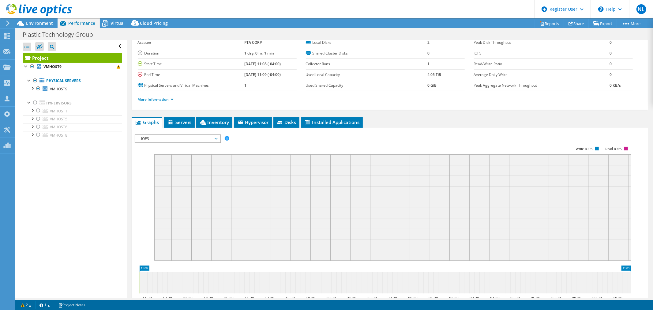
scroll to position [68, 0]
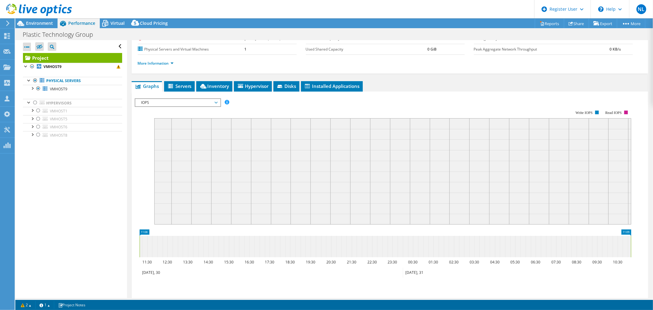
drag, startPoint x: 565, startPoint y: 189, endPoint x: 552, endPoint y: 186, distance: 13.3
click at [565, 189] on rect at bounding box center [392, 171] width 477 height 106
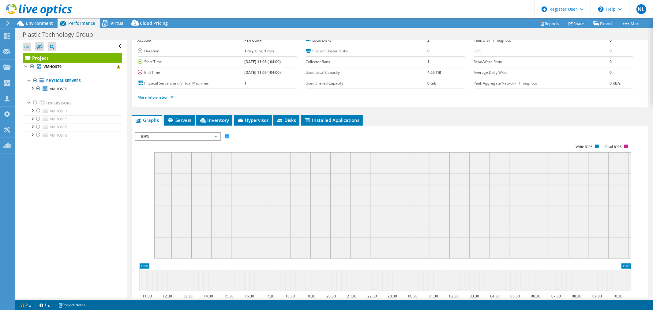
scroll to position [0, 0]
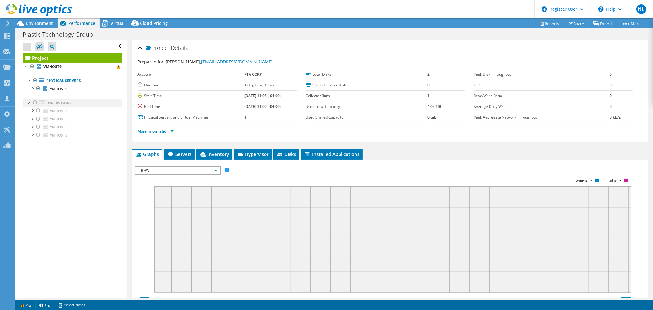
click at [36, 102] on div at bounding box center [35, 102] width 6 height 7
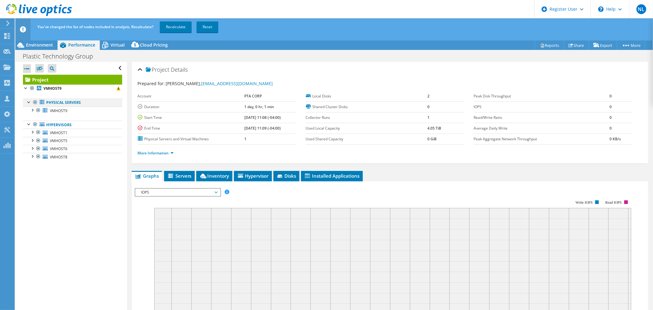
click at [35, 103] on div at bounding box center [35, 102] width 6 height 7
click at [176, 28] on link "Recalculate" at bounding box center [176, 26] width 32 height 11
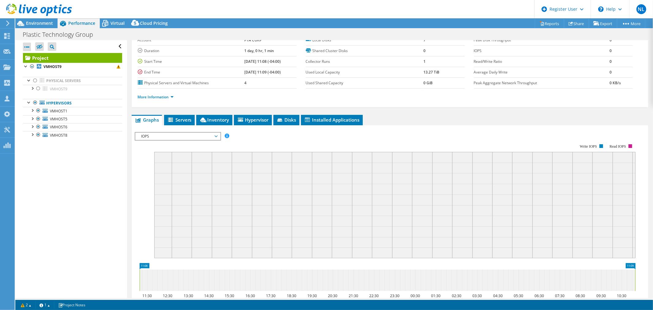
scroll to position [34, 0]
click at [36, 20] on div at bounding box center [36, 10] width 72 height 21
click at [48, 24] on span "Environment" at bounding box center [39, 23] width 27 height 6
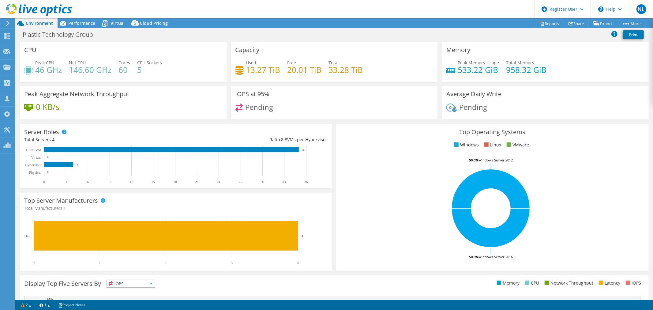
click at [507, 66] on h4 "958.32 GiB" at bounding box center [526, 69] width 40 height 7
click at [347, 62] on div "Total 33.28 TiB" at bounding box center [346, 66] width 34 height 14
click at [149, 63] on span "CPU Sockets" at bounding box center [149, 63] width 25 height 6
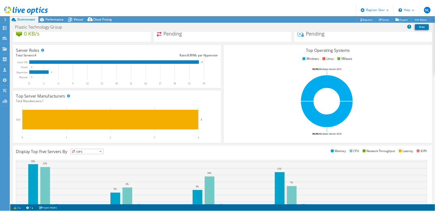
scroll to position [0, 0]
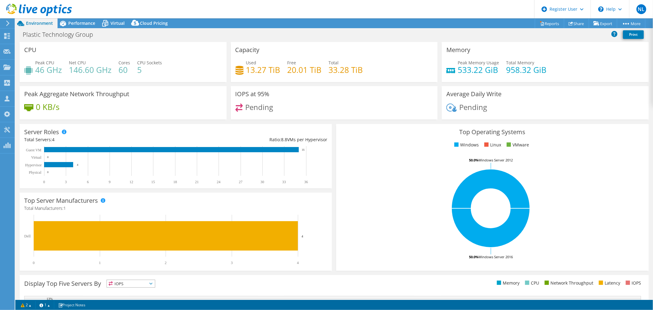
click at [9, 25] on icon at bounding box center [8, 24] width 5 height 6
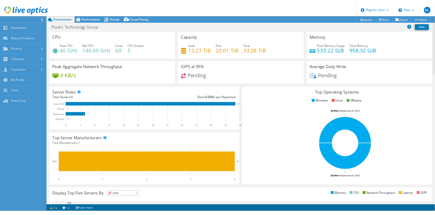
scroll to position [34, 0]
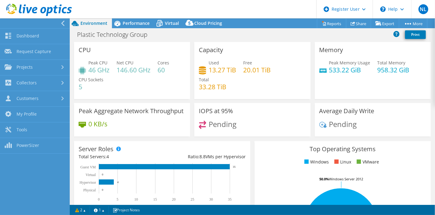
click at [87, 21] on span "Environment" at bounding box center [94, 23] width 27 height 6
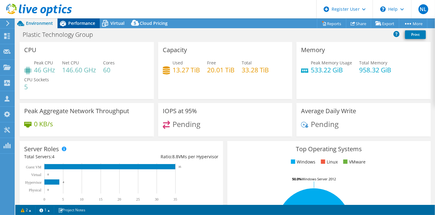
click at [74, 24] on span "Performance" at bounding box center [81, 23] width 27 height 6
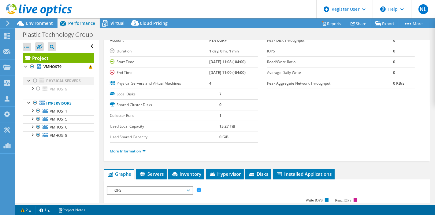
click at [34, 79] on div at bounding box center [35, 80] width 6 height 7
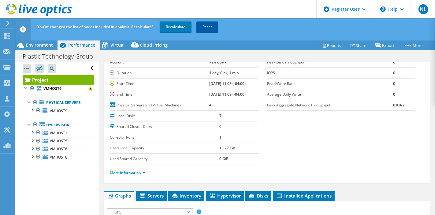
click at [203, 26] on link "Reset" at bounding box center [208, 26] width 22 height 11
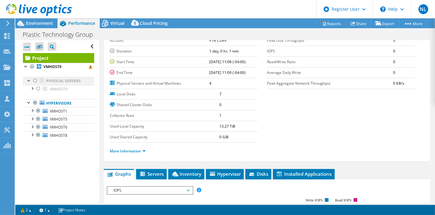
click at [38, 80] on link "Physical Servers" at bounding box center [58, 81] width 71 height 8
click at [36, 79] on div at bounding box center [35, 80] width 6 height 7
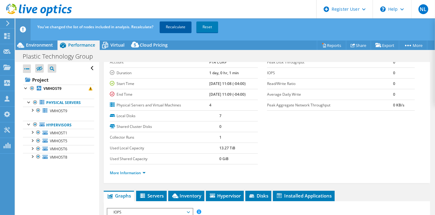
click at [173, 28] on link "Recalculate" at bounding box center [176, 26] width 32 height 11
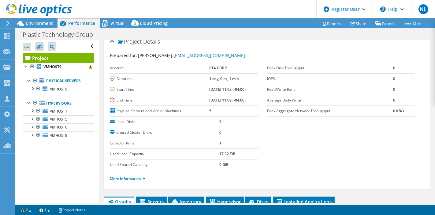
scroll to position [0, 0]
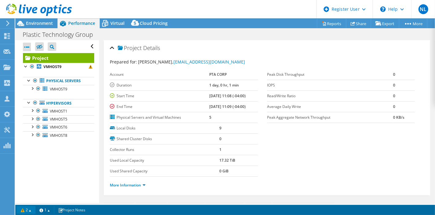
click at [29, 210] on link "2" at bounding box center [26, 210] width 19 height 8
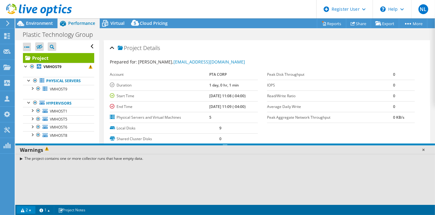
click at [424, 151] on link at bounding box center [424, 149] width 6 height 6
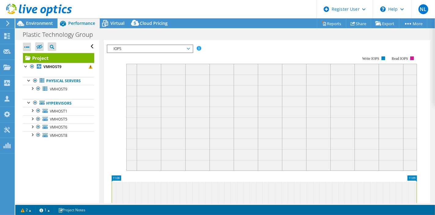
scroll to position [175, 0]
